Goal: Check status: Check status

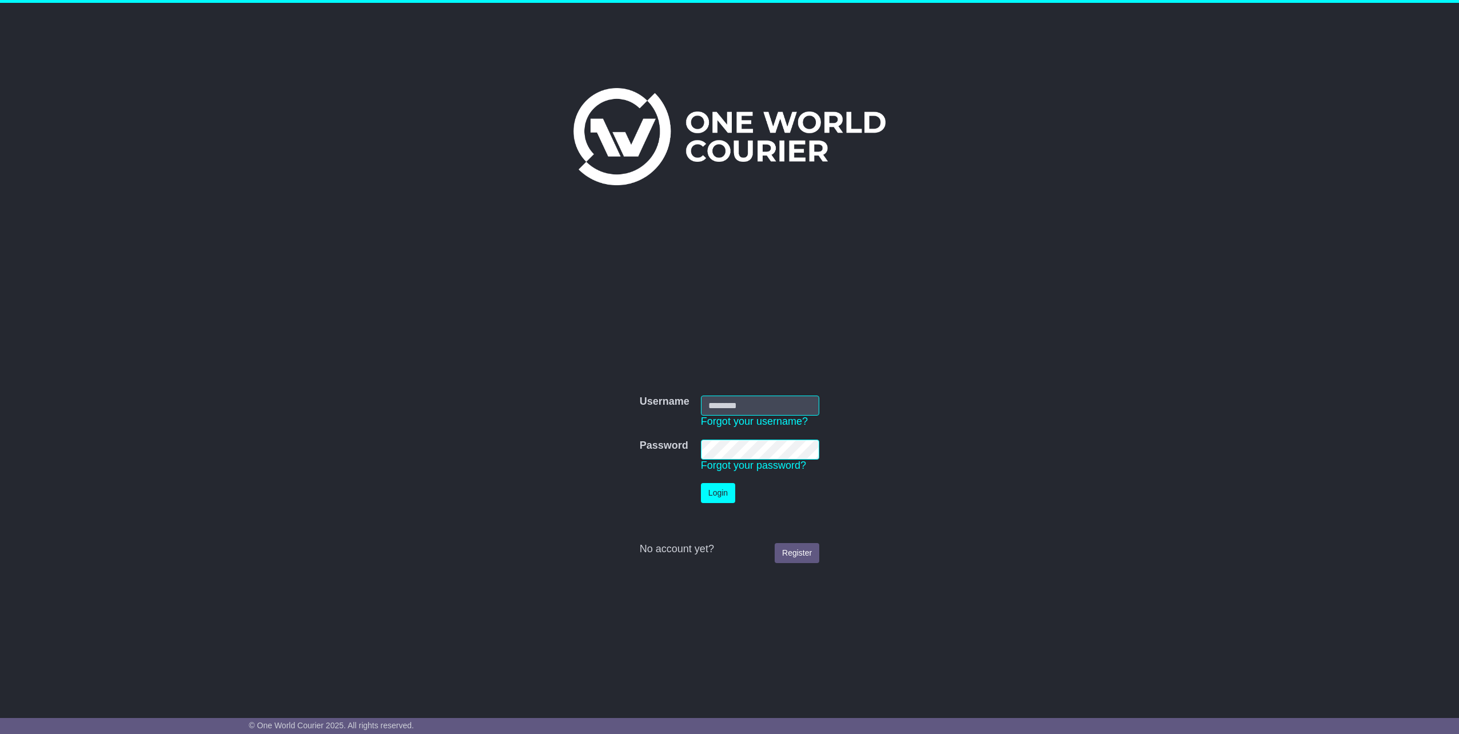
type input "**********"
click at [702, 483] on td "Login" at bounding box center [760, 492] width 130 height 31
click at [704, 486] on button "Login" at bounding box center [718, 493] width 34 height 20
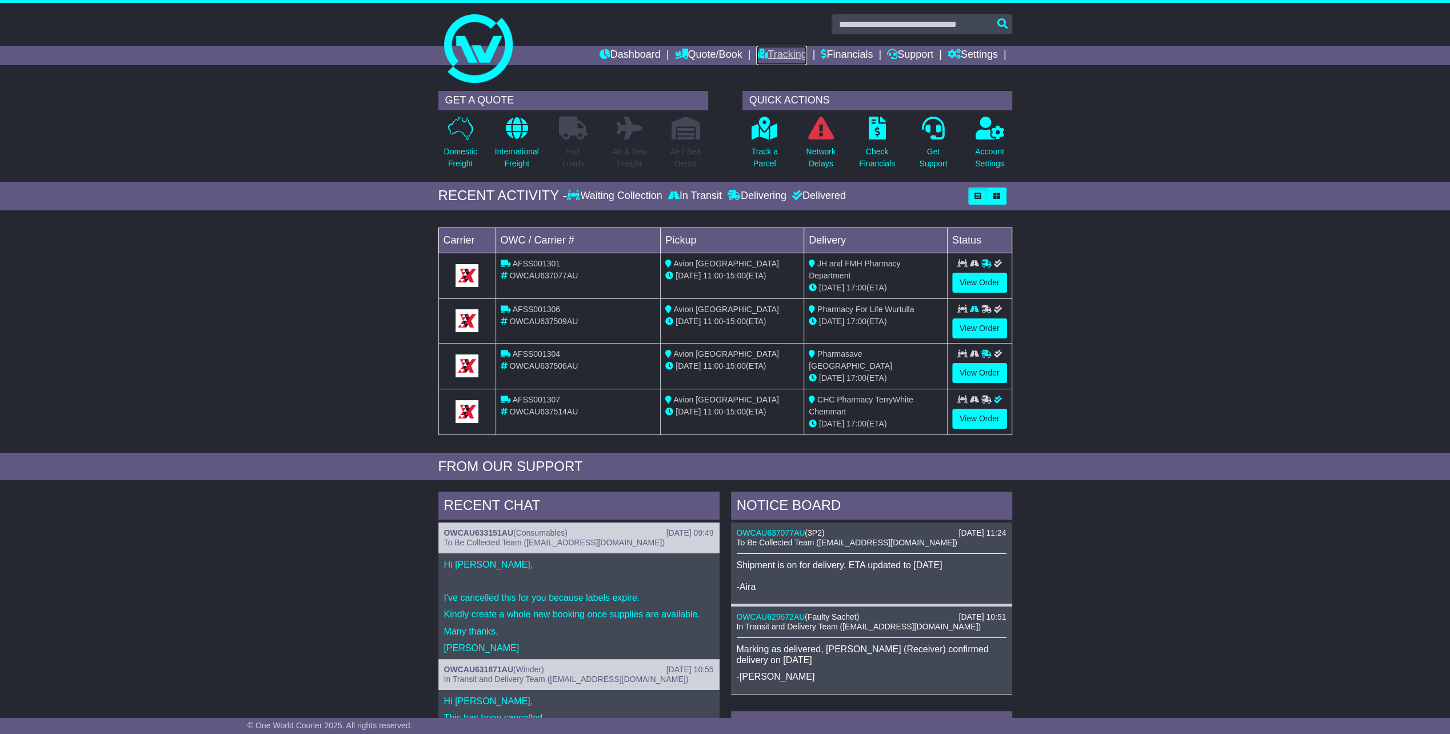
click at [777, 54] on link "Tracking" at bounding box center [781, 55] width 50 height 19
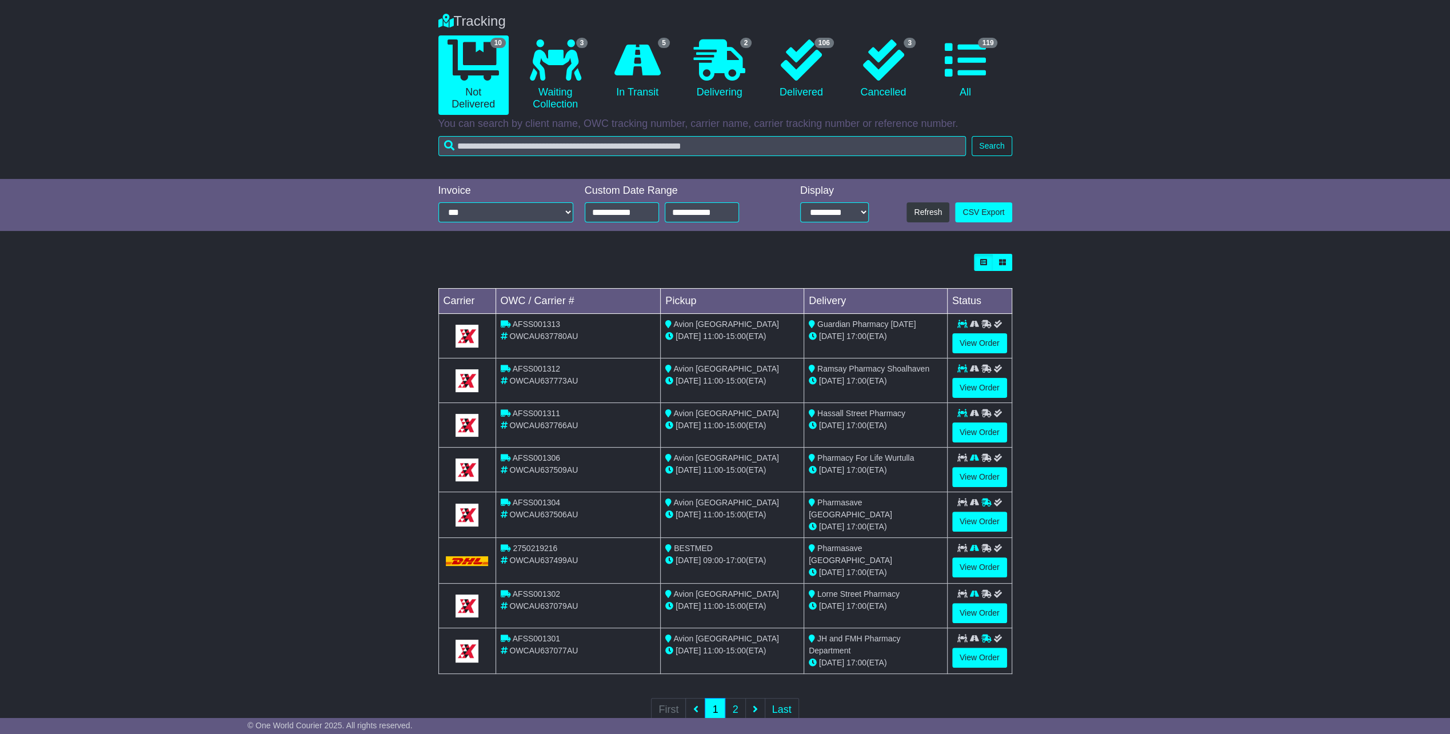
scroll to position [106, 0]
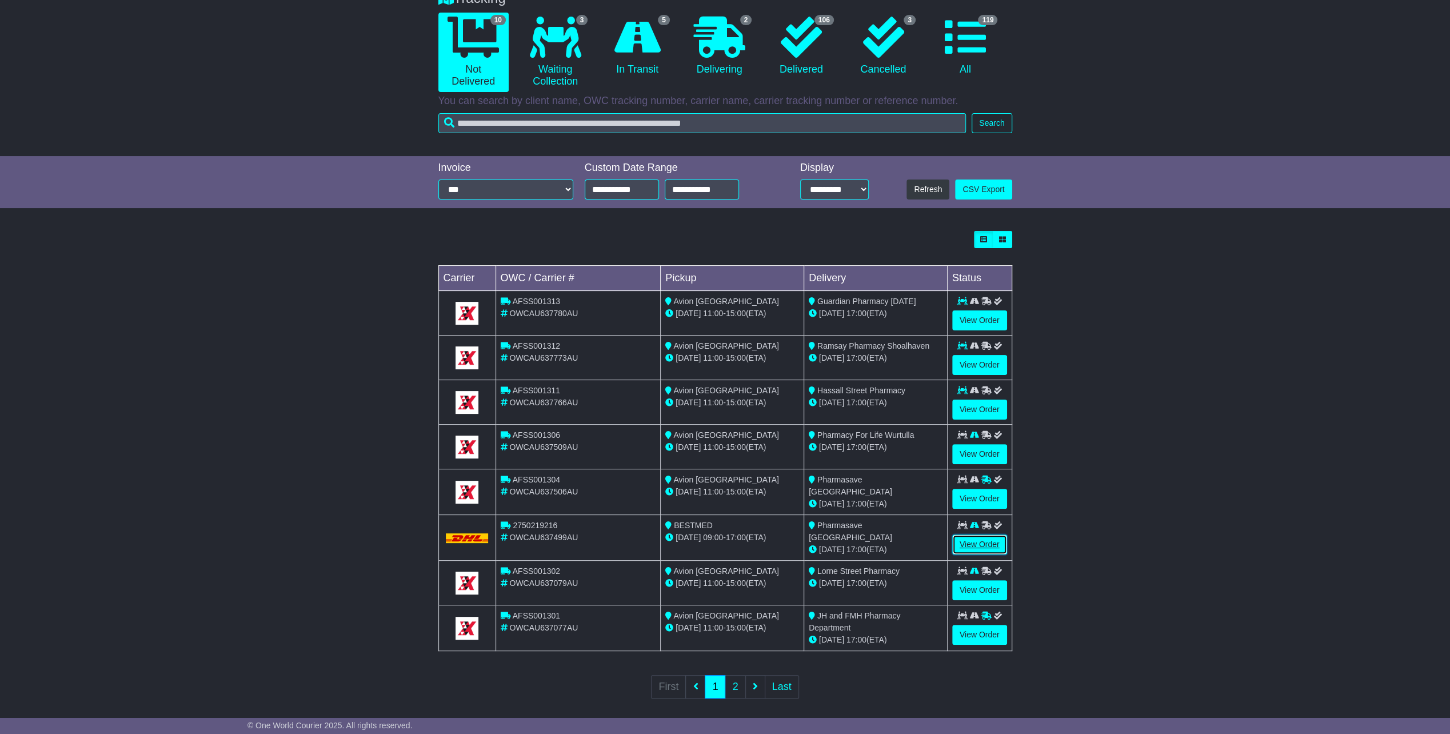
click at [956, 540] on link "View Order" at bounding box center [979, 545] width 55 height 20
